Goal: Find specific page/section: Find specific page/section

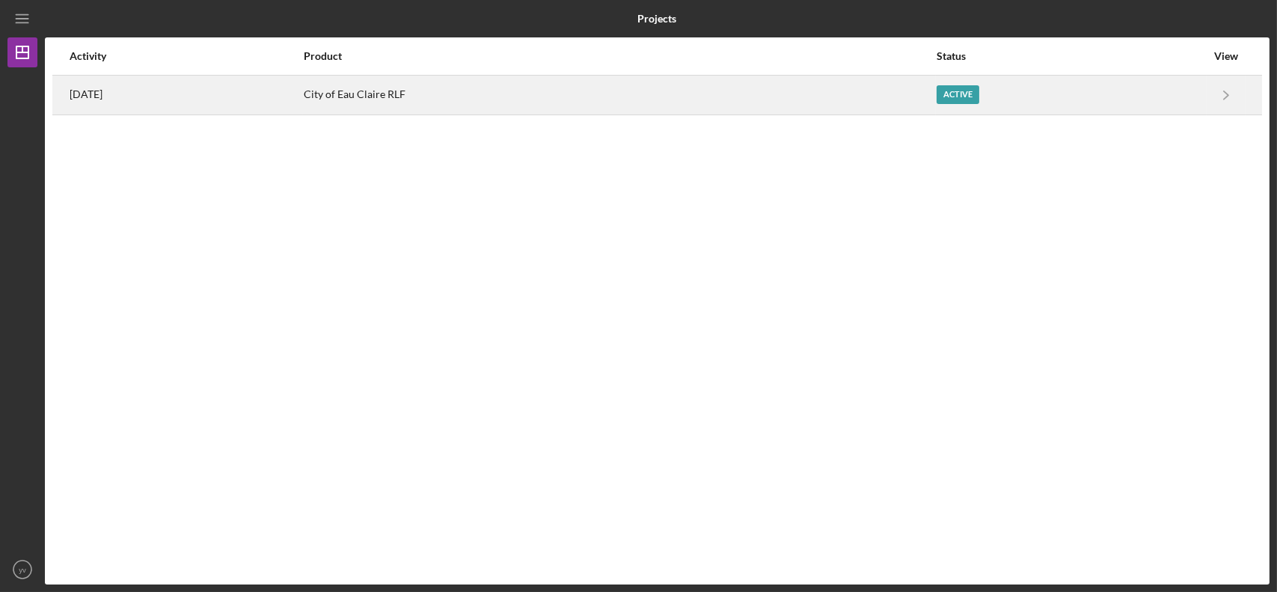
click at [470, 99] on div "City of Eau Claire RLF" at bounding box center [619, 94] width 631 height 37
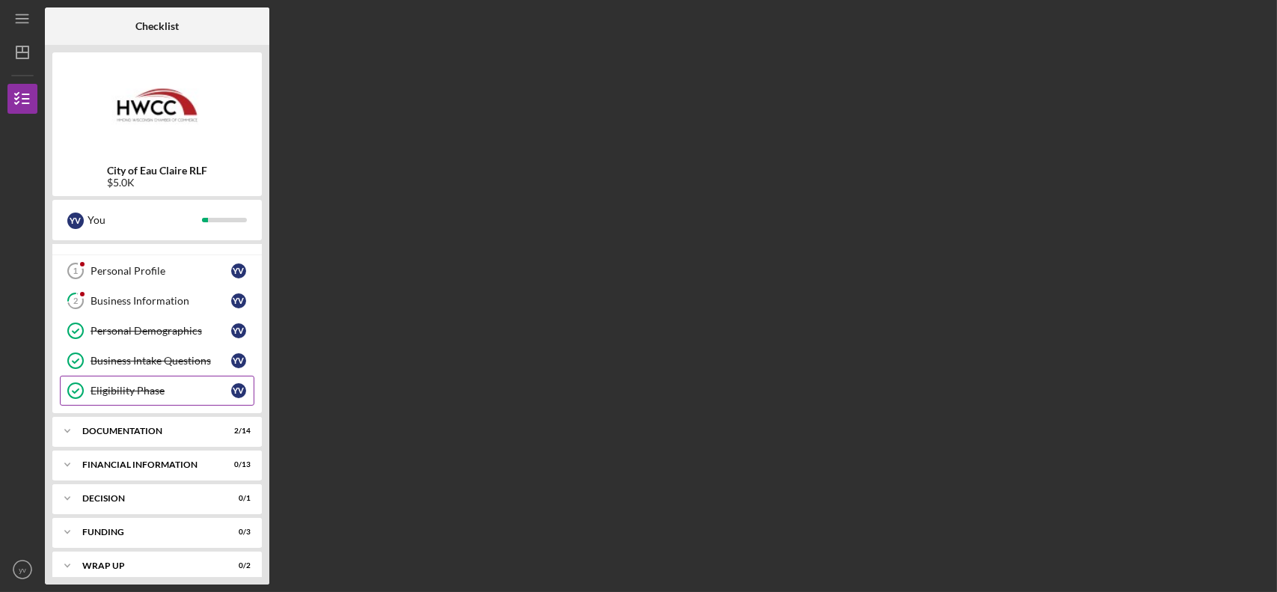
scroll to position [30, 0]
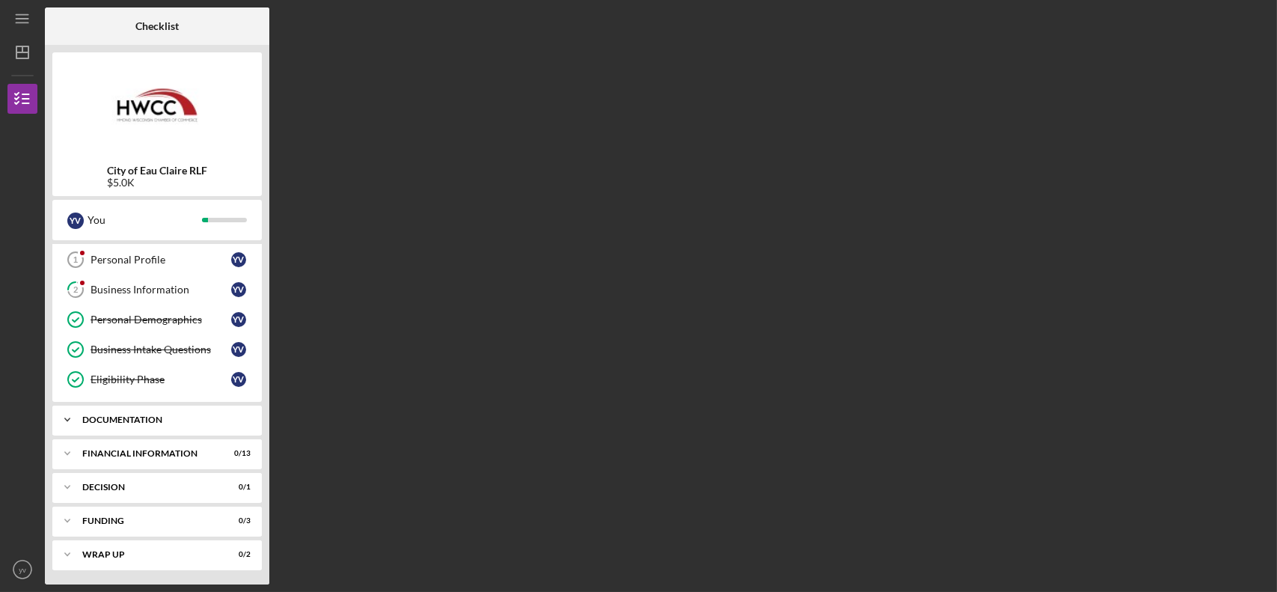
click at [88, 423] on div "Icon/Expander Documentation 2 / 14" at bounding box center [156, 420] width 209 height 30
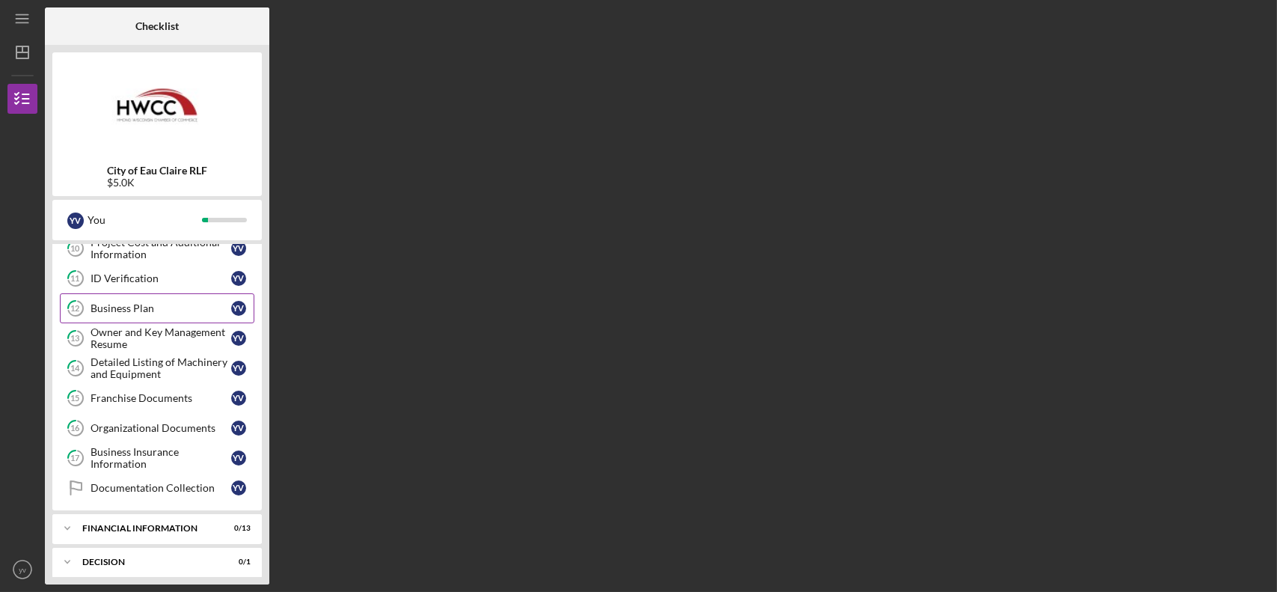
scroll to position [404, 0]
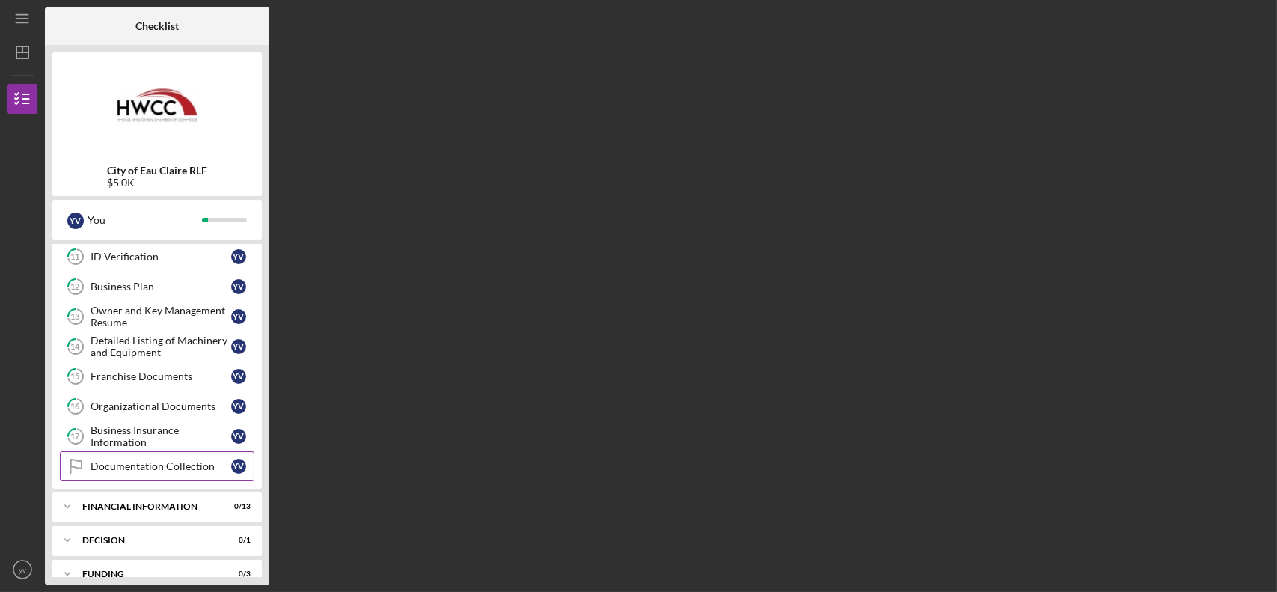
click at [145, 466] on div "Documentation Collection" at bounding box center [160, 466] width 141 height 12
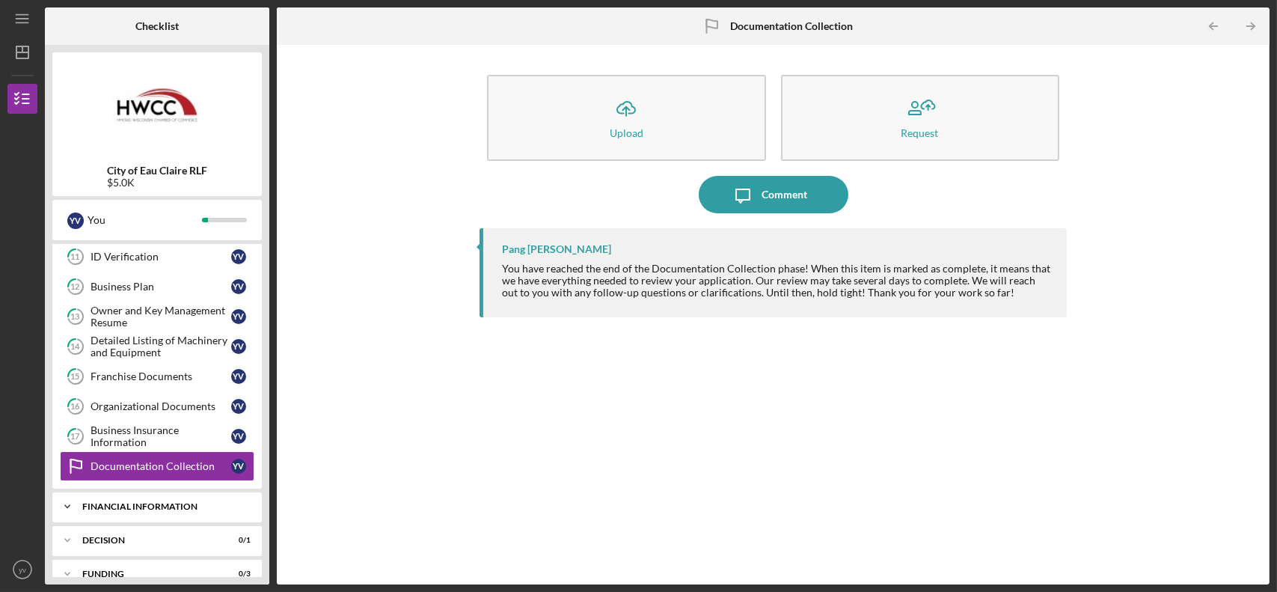
click at [148, 507] on div "Icon/Expander Financial Information 0 / 13" at bounding box center [156, 506] width 209 height 30
